Goal: Task Accomplishment & Management: Use online tool/utility

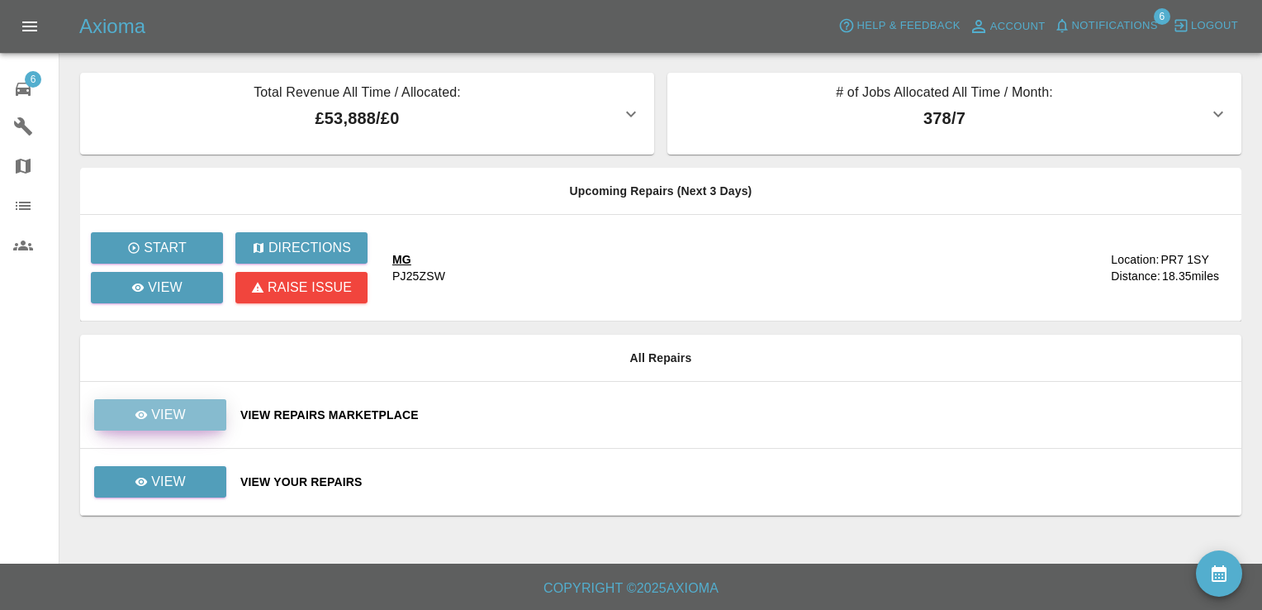
click at [162, 408] on p "View" at bounding box center [168, 415] width 35 height 20
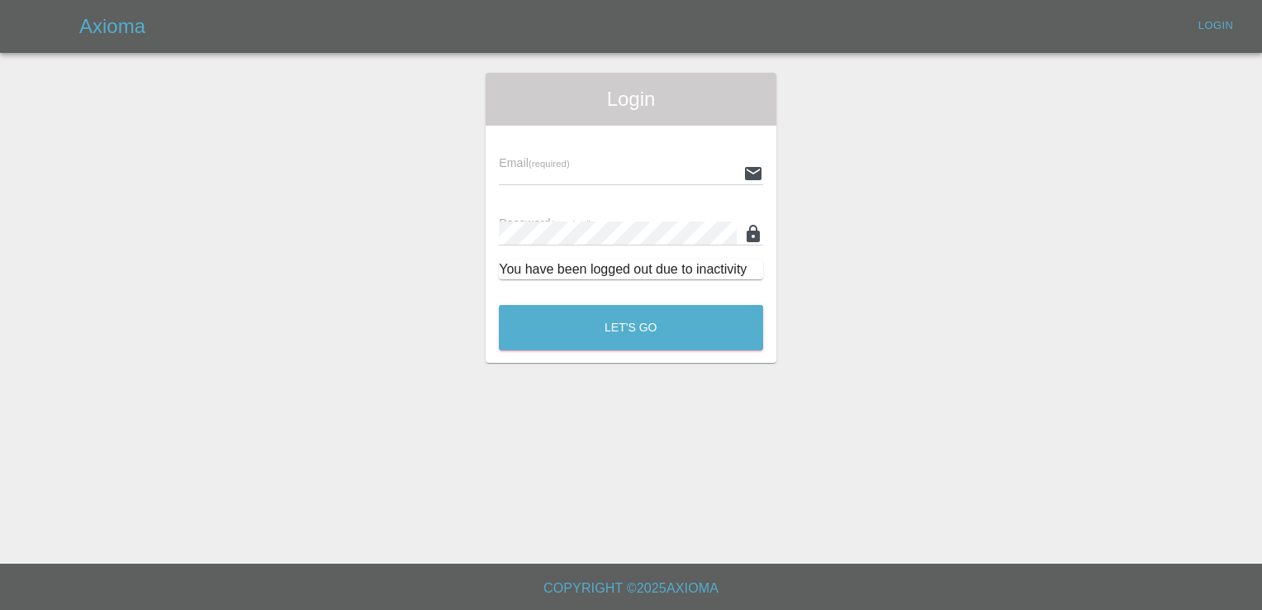
type input "[EMAIL_ADDRESS][DOMAIN_NAME]"
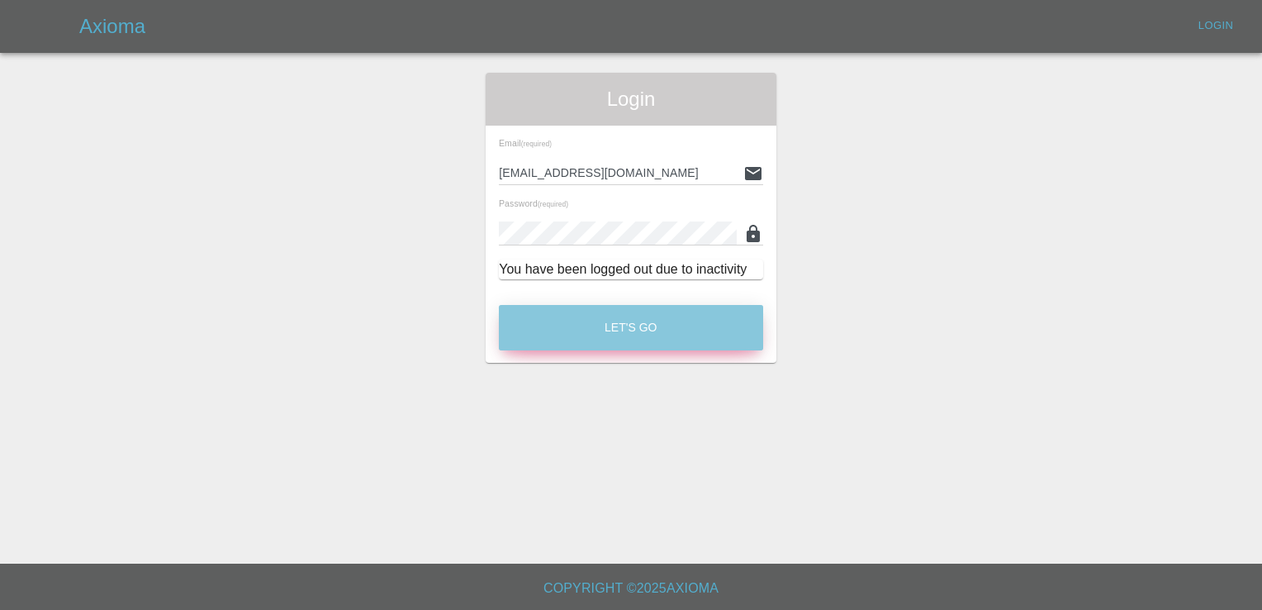
click at [638, 337] on button "Let's Go" at bounding box center [631, 327] width 264 height 45
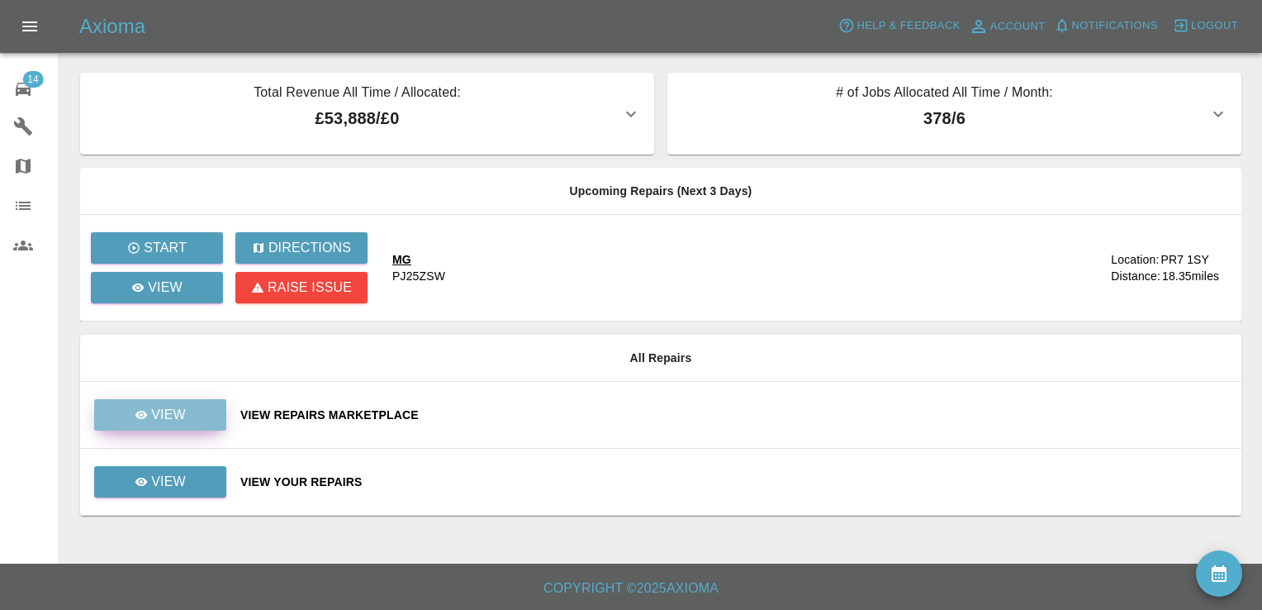
click at [183, 405] on p "View" at bounding box center [168, 415] width 35 height 20
